Goal: Information Seeking & Learning: Understand process/instructions

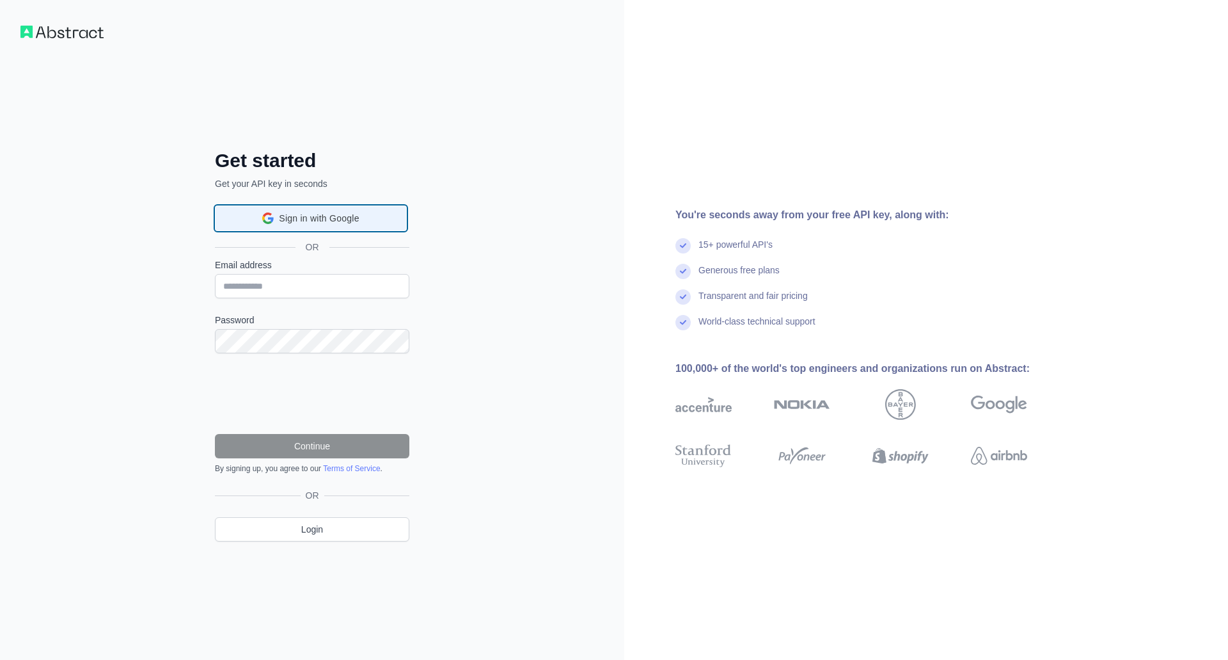
click at [323, 219] on span "Sign in with Google" at bounding box center [319, 218] width 80 height 13
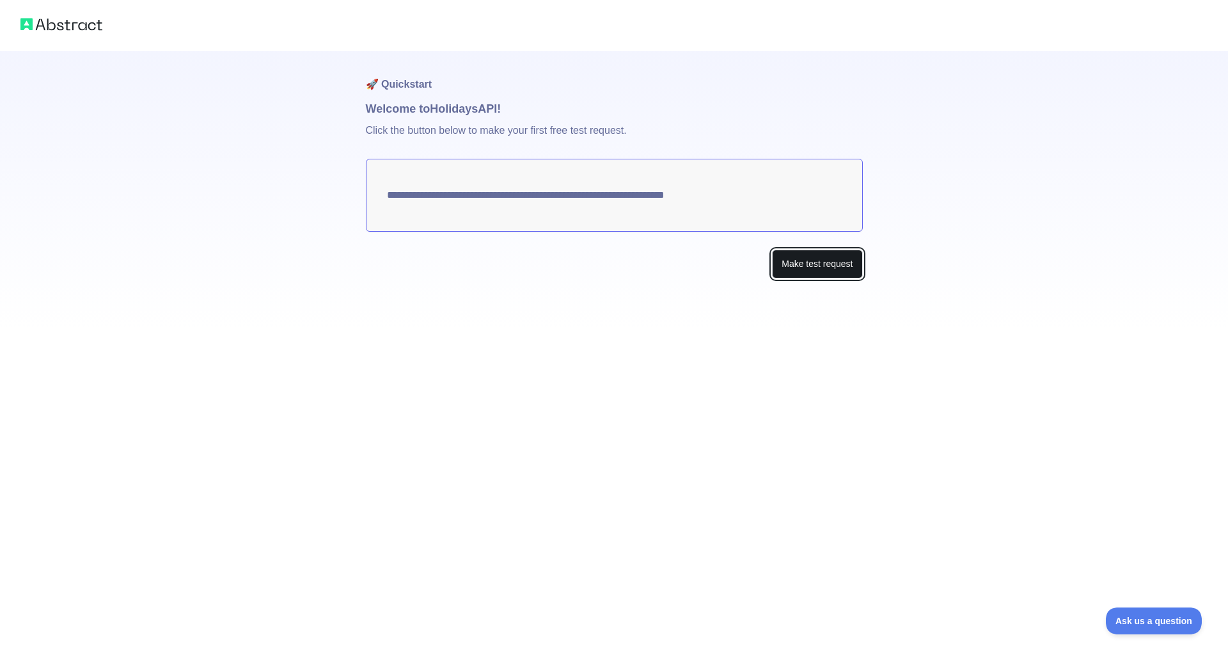
click at [839, 269] on button "Make test request" at bounding box center [817, 263] width 90 height 29
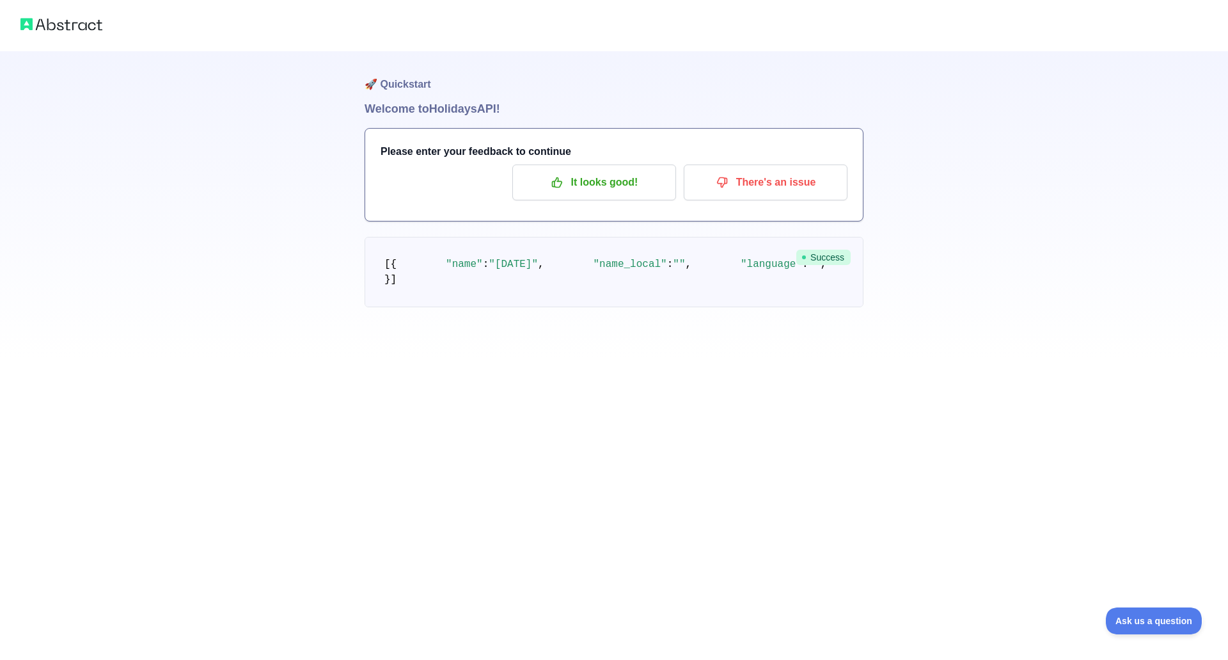
click at [60, 30] on img at bounding box center [61, 24] width 82 height 18
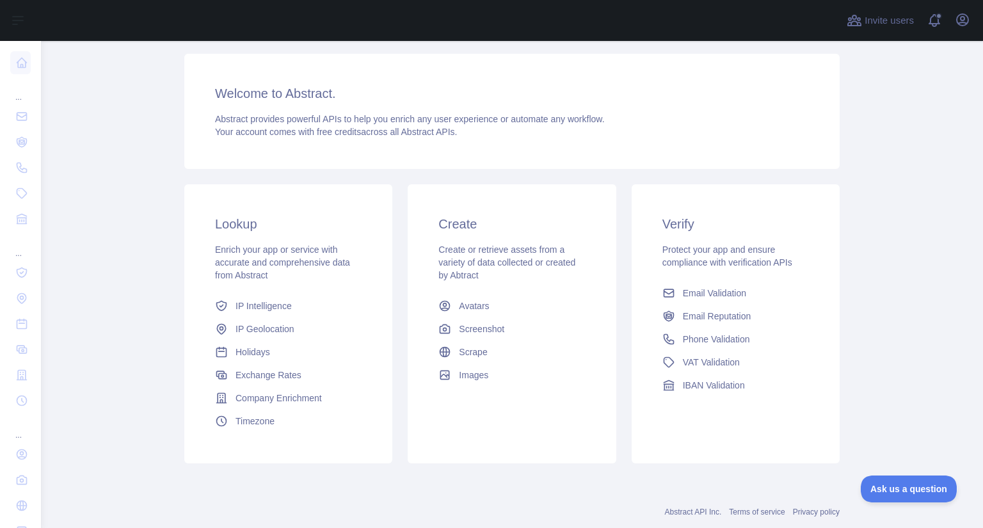
scroll to position [102, 0]
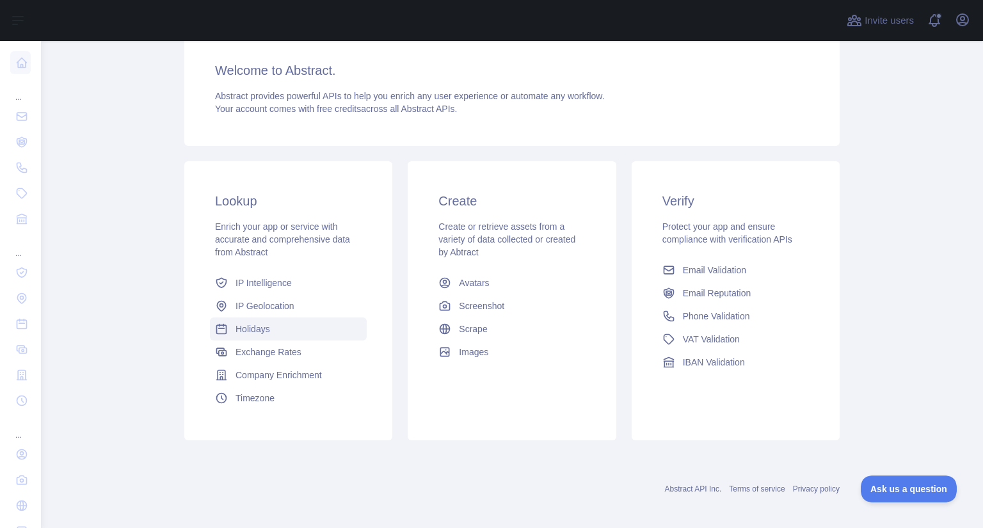
click at [239, 327] on span "Holidays" at bounding box center [252, 328] width 35 height 13
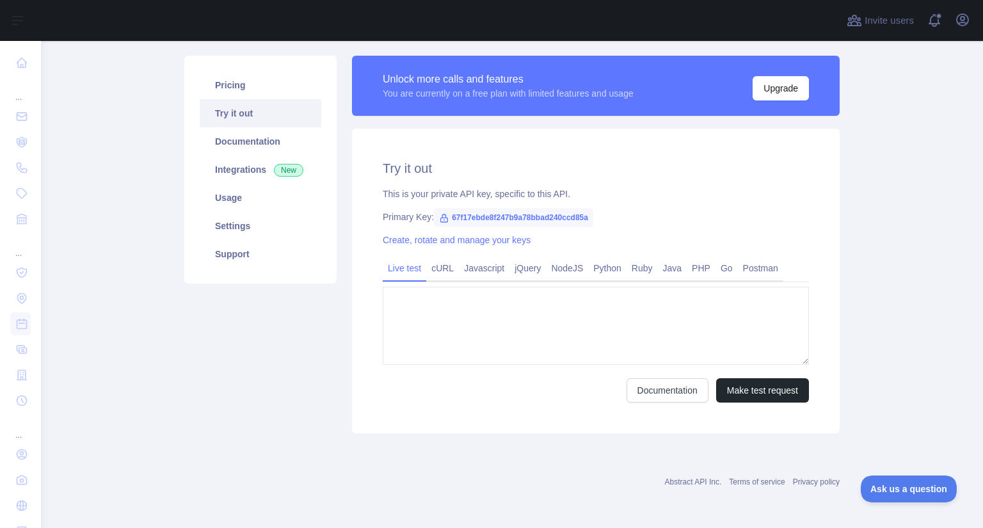
type textarea "**********"
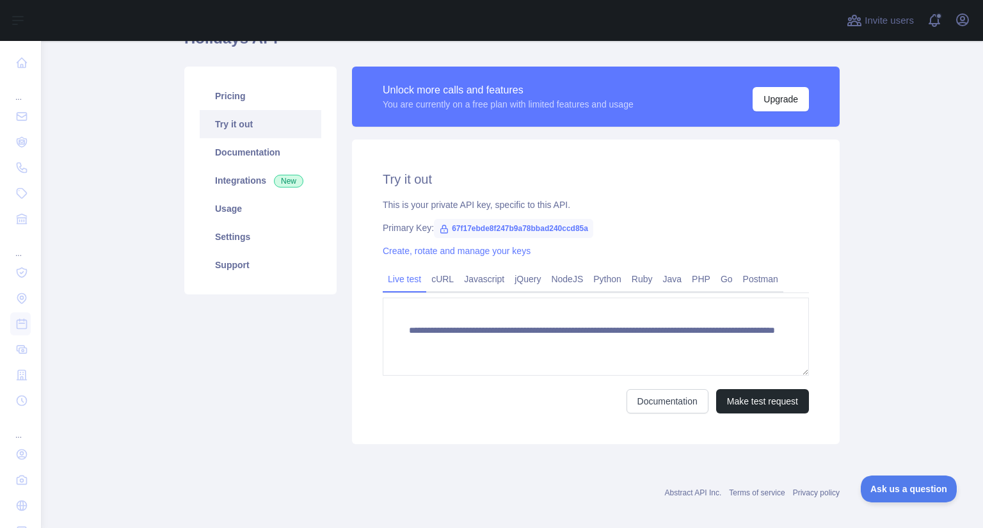
scroll to position [79, 0]
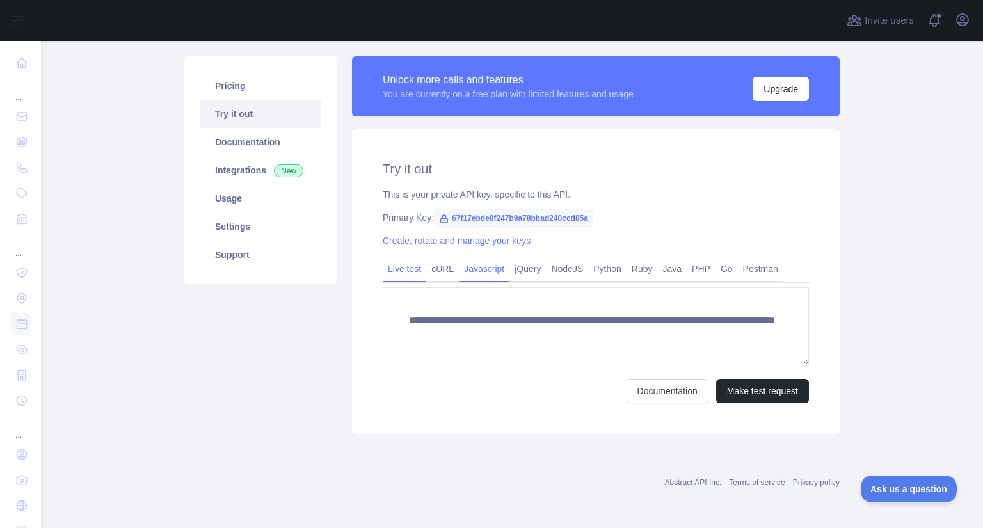
click at [481, 270] on link "Javascript" at bounding box center [484, 268] width 51 height 20
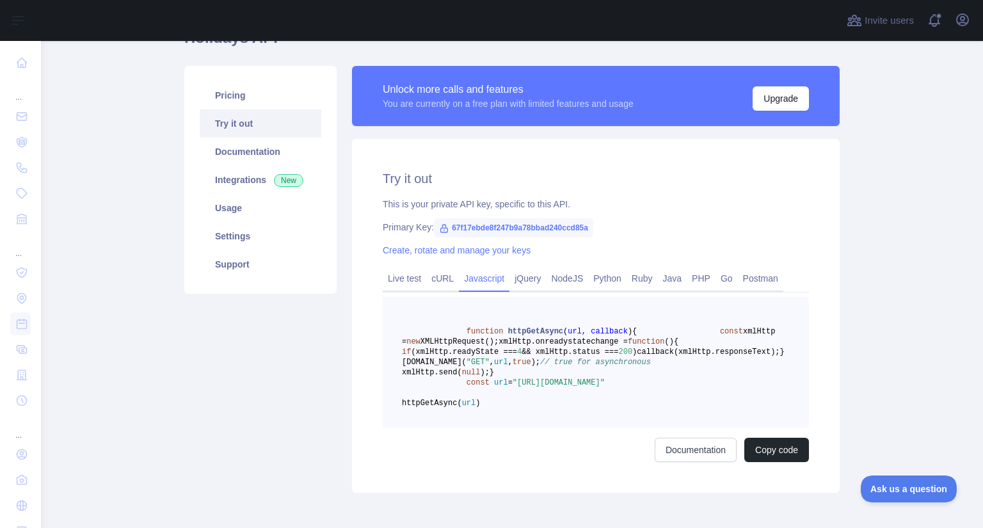
scroll to position [102, 0]
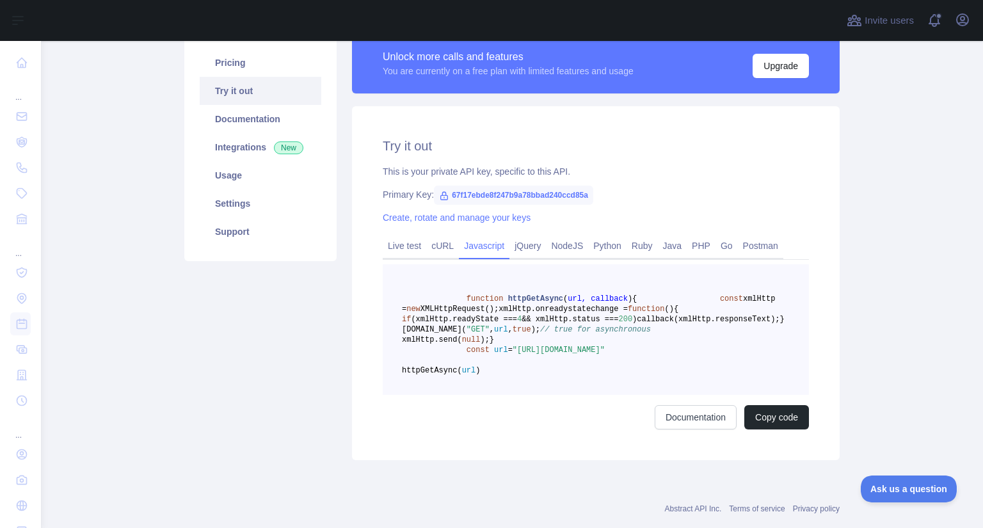
drag, startPoint x: 612, startPoint y: 411, endPoint x: 605, endPoint y: 411, distance: 7.7
click at [605, 354] on span ""https://holidays.abstractapi.com/v1/?api_key=67f17ebde8f247b9a78bbad240ccd85a&…" at bounding box center [558, 349] width 92 height 9
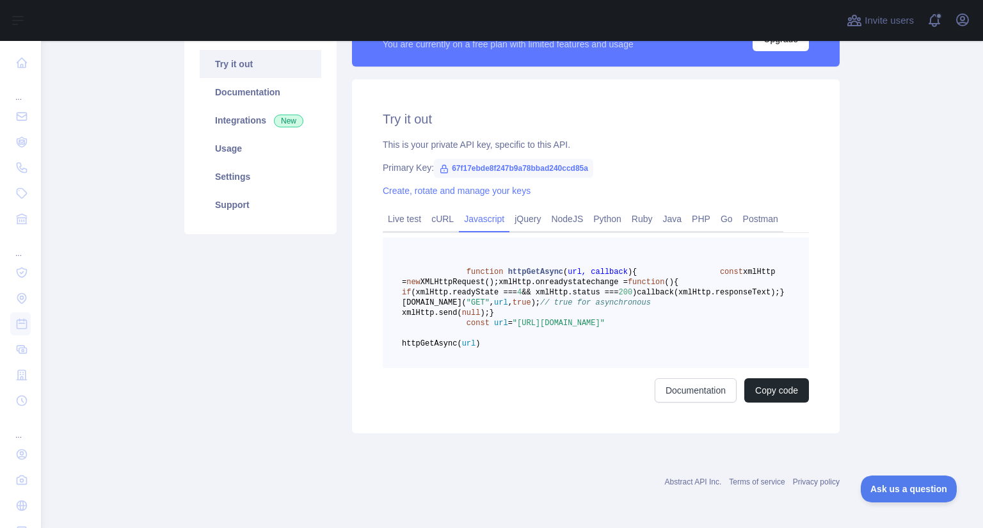
scroll to position [154, 0]
click at [702, 402] on link "Documentation" at bounding box center [695, 390] width 82 height 24
drag, startPoint x: 583, startPoint y: 141, endPoint x: 445, endPoint y: 146, distance: 138.3
click at [445, 159] on span "67f17ebde8f247b9a78bbad240ccd85a" at bounding box center [513, 168] width 159 height 19
copy span "67f17ebde8f247b9a78bbad240ccd85a"
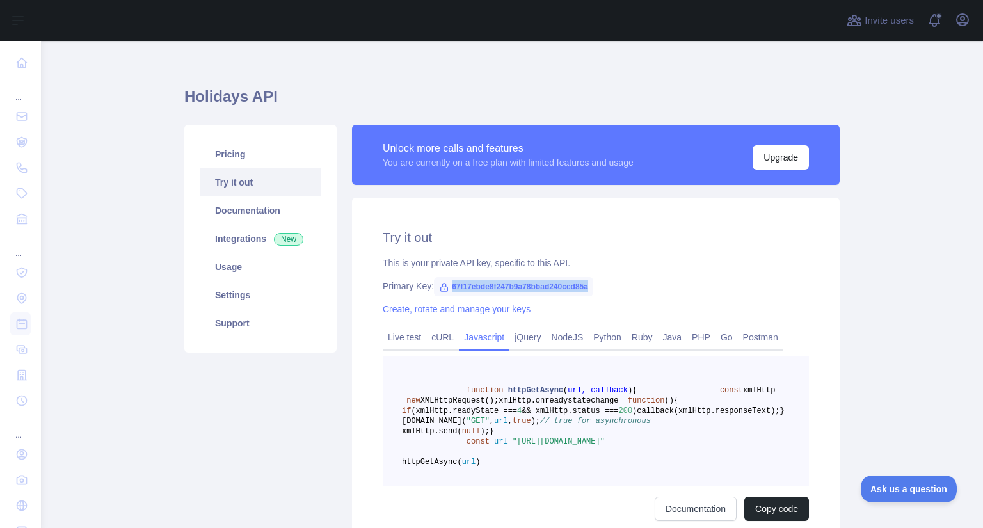
scroll to position [0, 0]
